Goal: Information Seeking & Learning: Learn about a topic

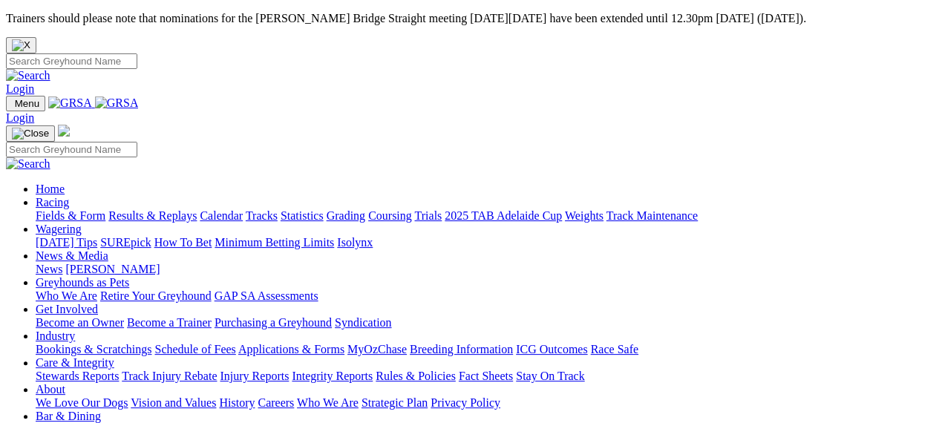
click at [65, 209] on link "Fields & Form" at bounding box center [71, 215] width 70 height 13
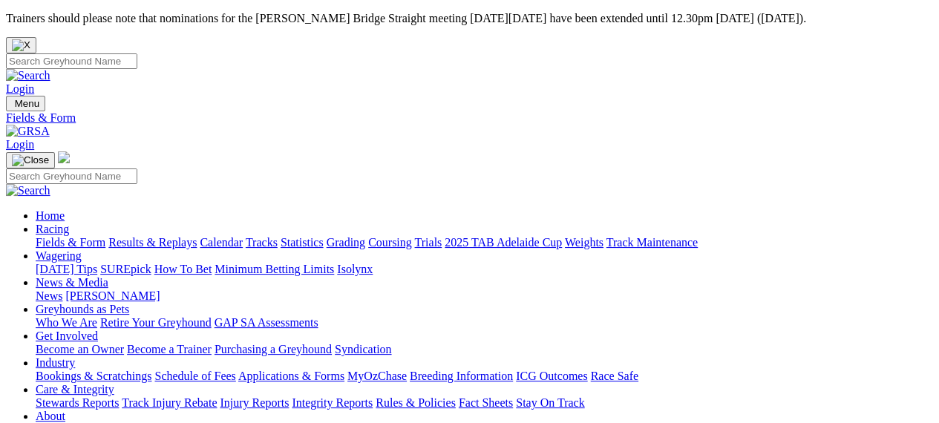
click at [73, 236] on link "Fields & Form" at bounding box center [71, 242] width 70 height 13
click at [119, 396] on link "Stewards Reports" at bounding box center [77, 402] width 83 height 13
click at [58, 236] on link "Fields & Form" at bounding box center [71, 242] width 70 height 13
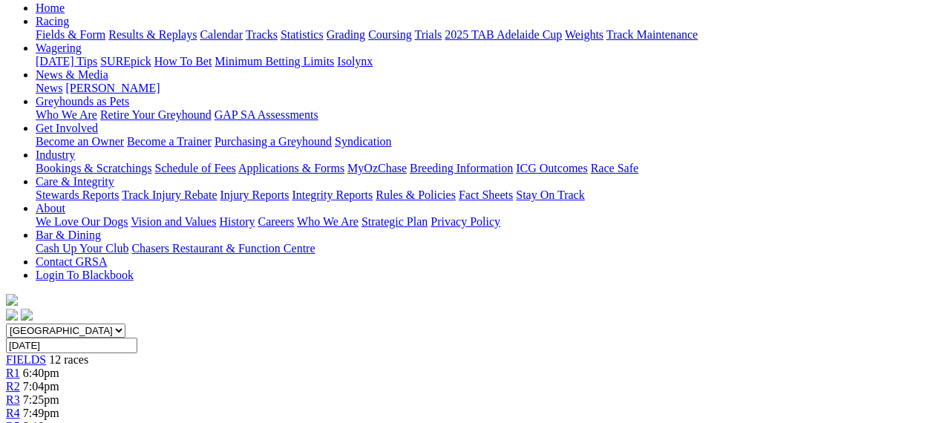
scroll to position [178, 0]
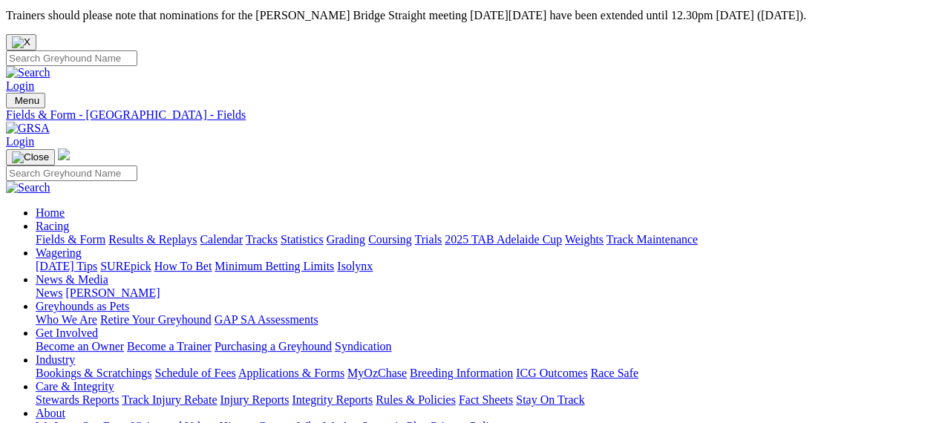
scroll to position [0, 0]
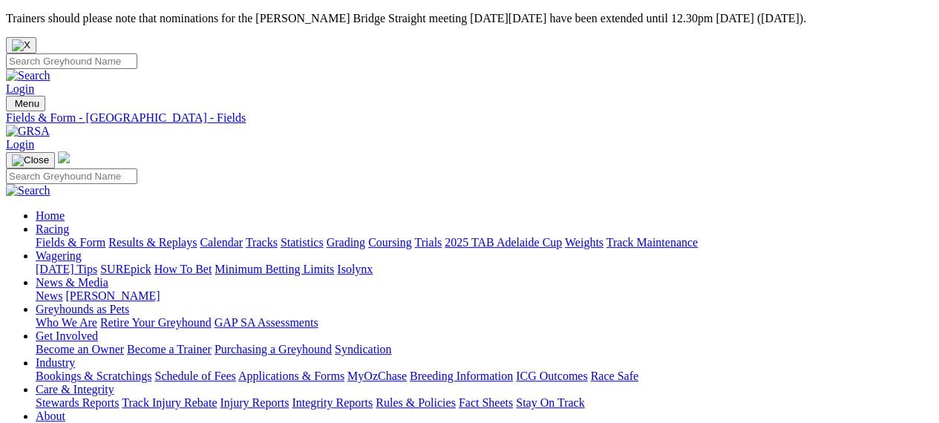
type input "[DATE]"
